Goal: Navigation & Orientation: Find specific page/section

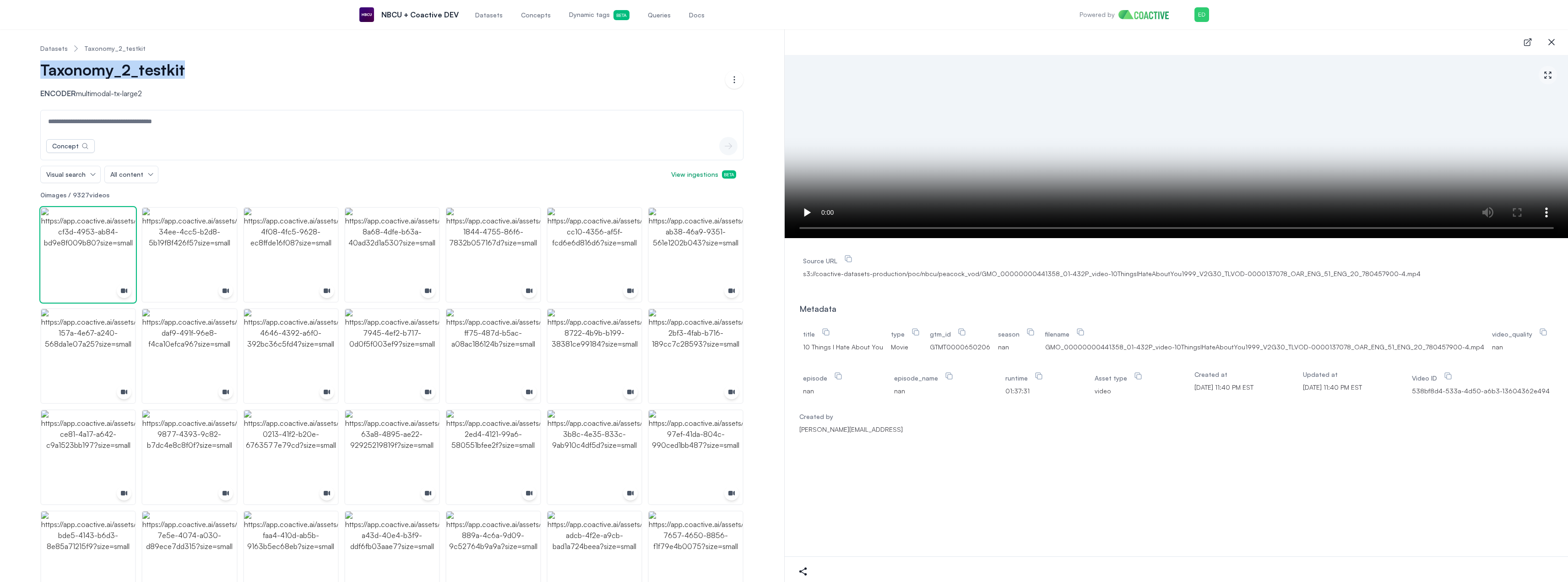
drag, startPoint x: 212, startPoint y: 71, endPoint x: 19, endPoint y: 72, distance: 193.0
click at [19, 72] on div "Datasets Taxonomy_2_testkit Taxonomy_2_testkit Encoder multimodal-tx-large2 Ope…" at bounding box center [392, 473] width 751 height 874
copy span "Taxonomy_2_testkit"
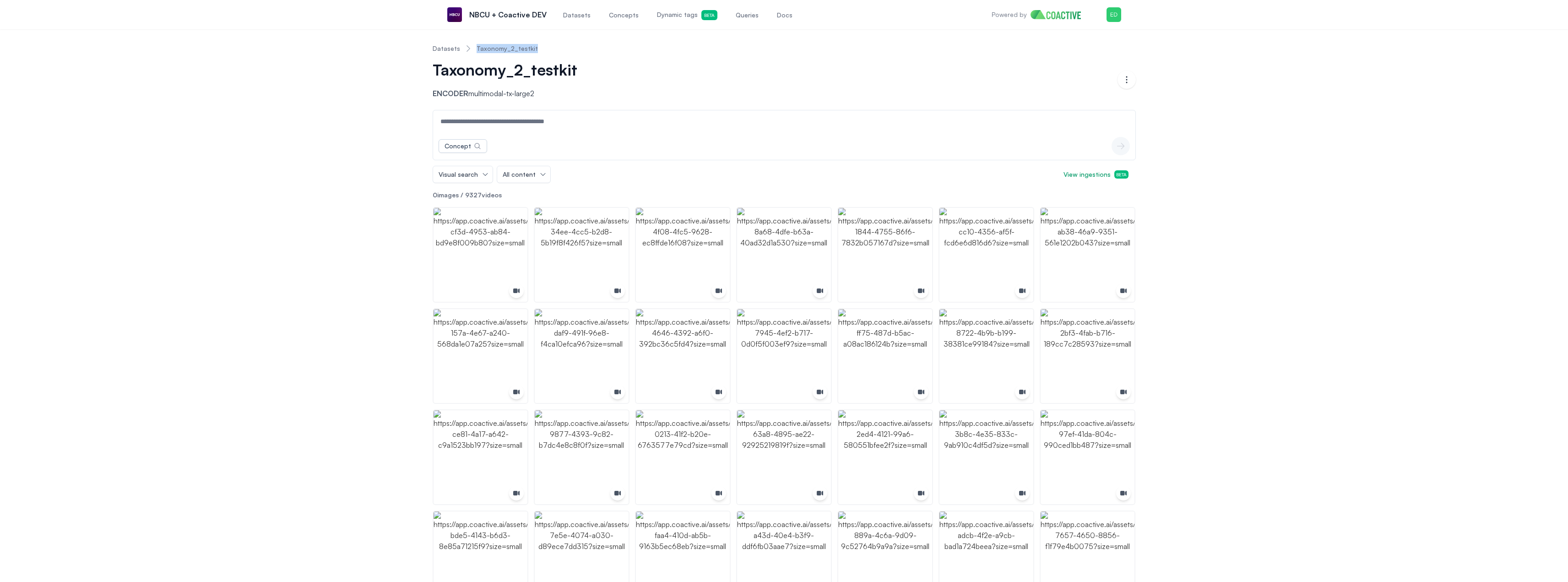
drag, startPoint x: 543, startPoint y: 44, endPoint x: 472, endPoint y: 57, distance: 72.2
click at [472, 57] on nav "Datasets Taxonomy_2_testkit" at bounding box center [784, 48] width 703 height 24
copy link "Taxonomy_2_testkit"
click at [476, 250] on img "button" at bounding box center [480, 254] width 94 height 94
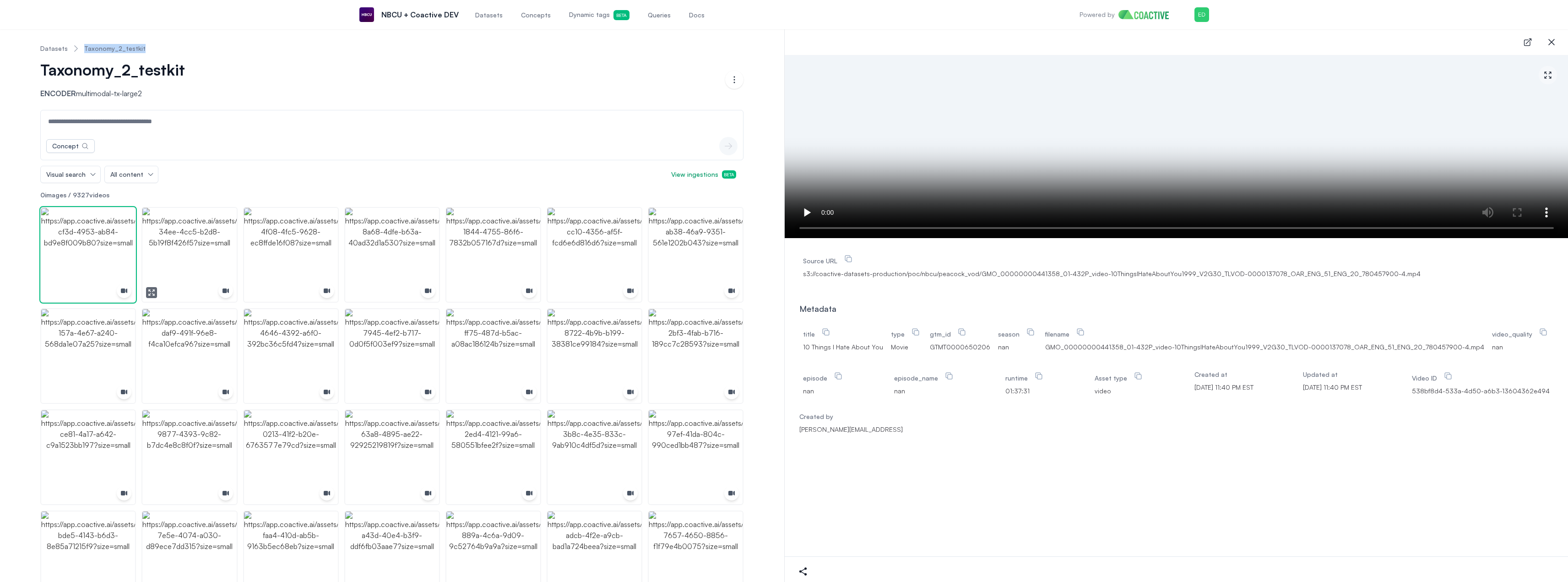
click at [194, 251] on img "button" at bounding box center [189, 254] width 94 height 94
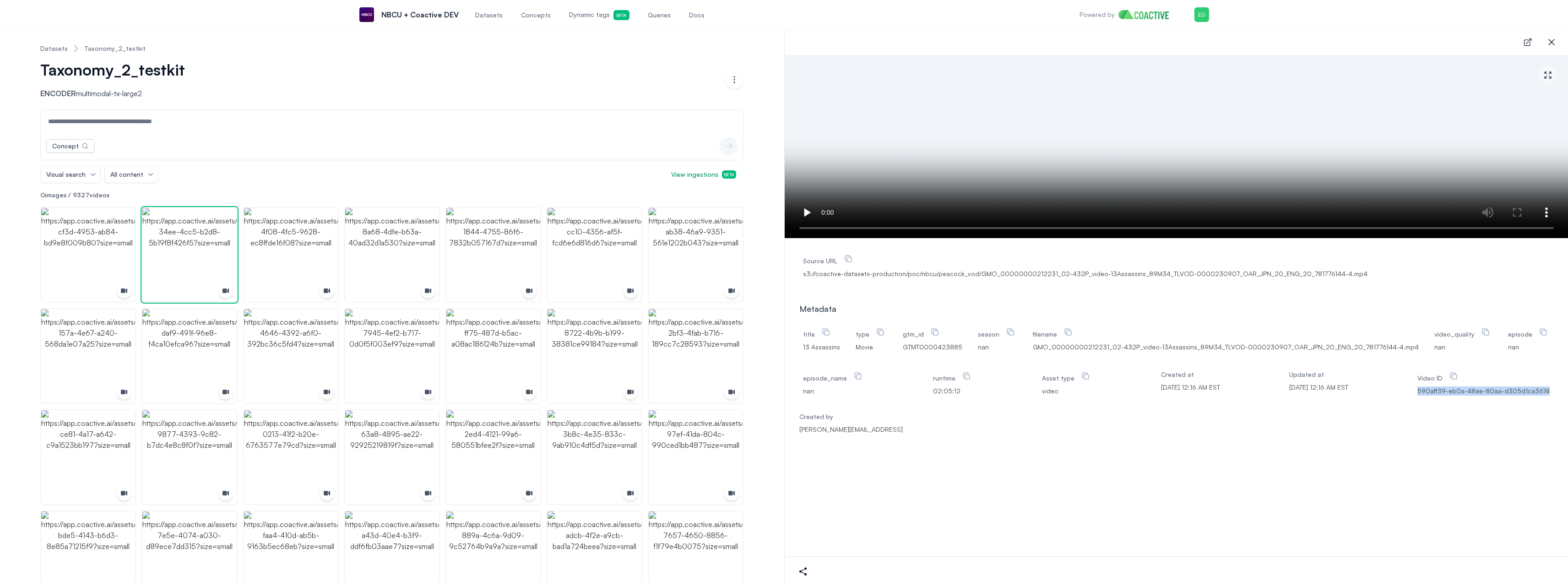
drag, startPoint x: 1566, startPoint y: 392, endPoint x: 1424, endPoint y: 393, distance: 142.0
click at [1424, 393] on div "Source URL s3://coactive-datasets-production/poc/nbcu/peacock_vod/GMO_000000002…" at bounding box center [1177, 336] width 784 height 196
copy span "590aff39-eb0a-48ae-80aa-d305d1ca3674"
